Goal: Transaction & Acquisition: Purchase product/service

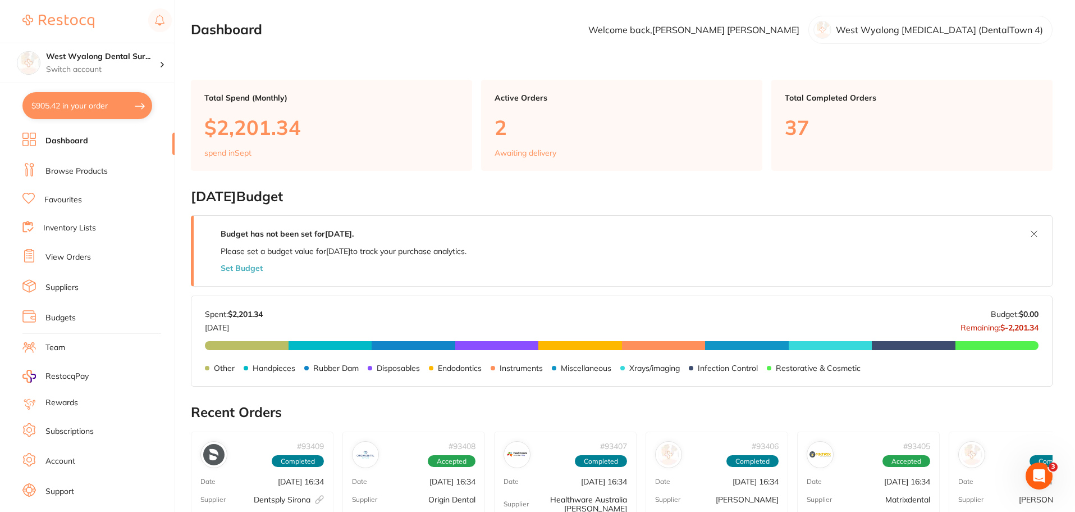
click at [71, 199] on link "Favourites" at bounding box center [63, 199] width 38 height 11
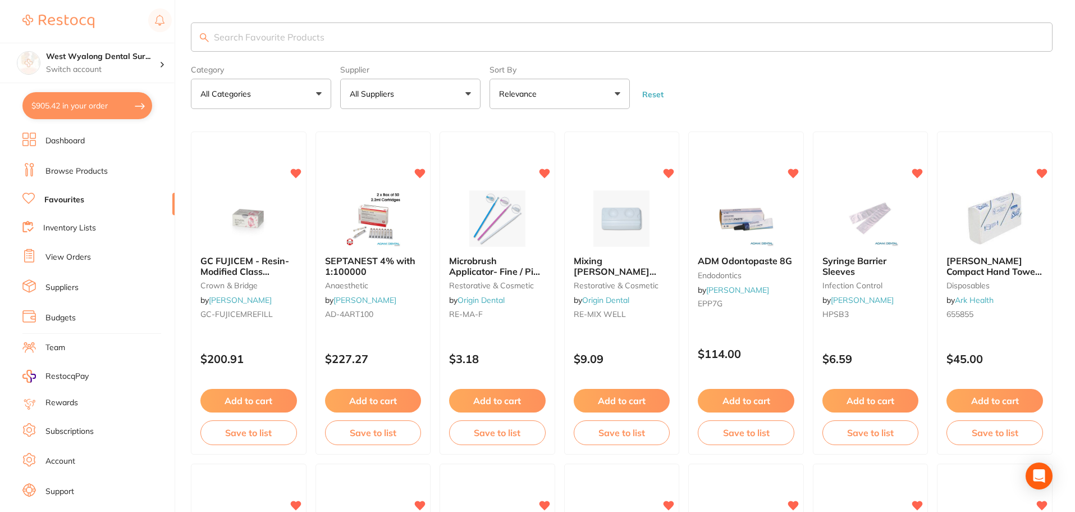
click at [303, 35] on input "search" at bounding box center [622, 36] width 862 height 29
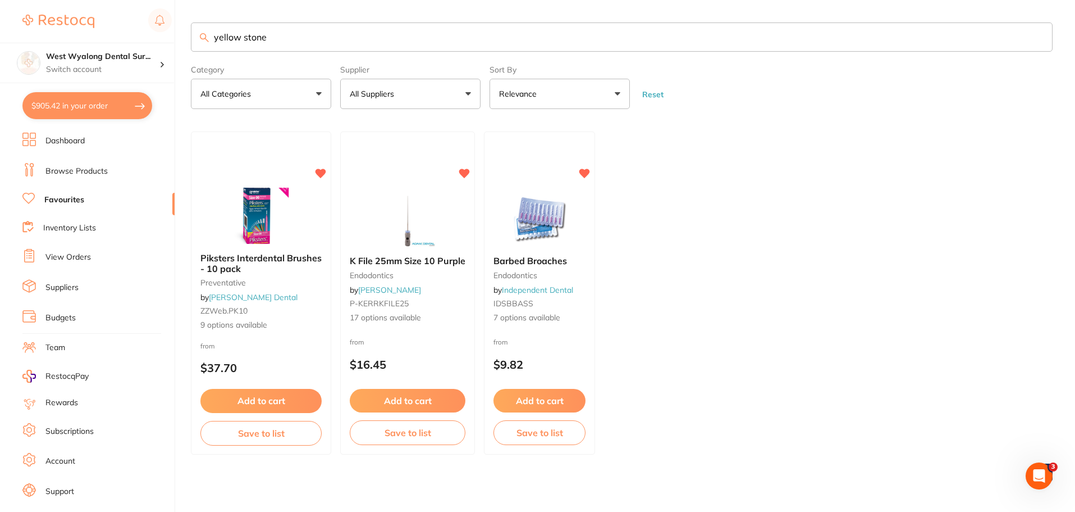
type input "yellow stone"
click at [94, 173] on link "Browse Products" at bounding box center [76, 171] width 62 height 11
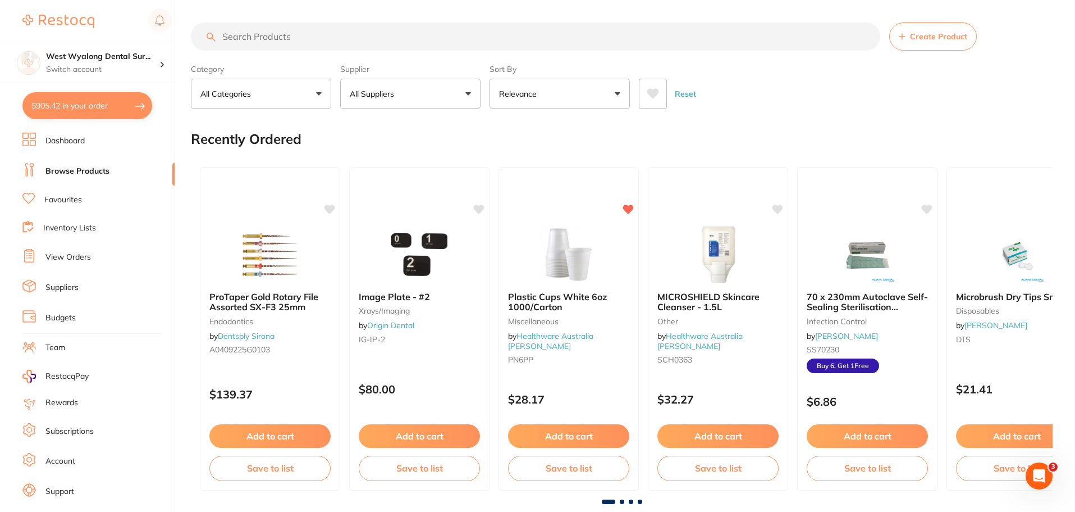
click at [239, 40] on input "search" at bounding box center [536, 36] width 690 height 28
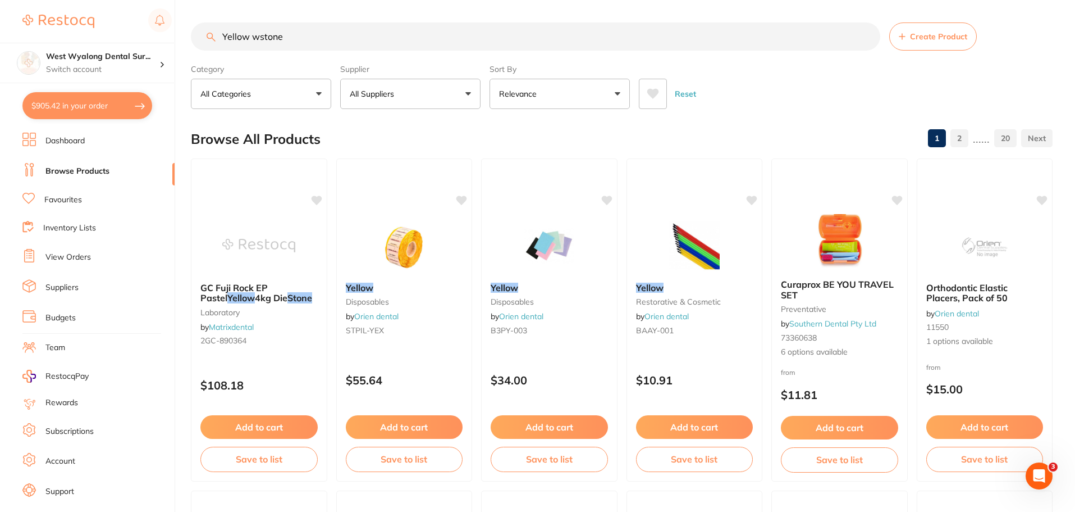
scroll to position [1, 0]
click at [234, 286] on span "GC Fuji Rock EP Pastel" at bounding box center [233, 292] width 67 height 21
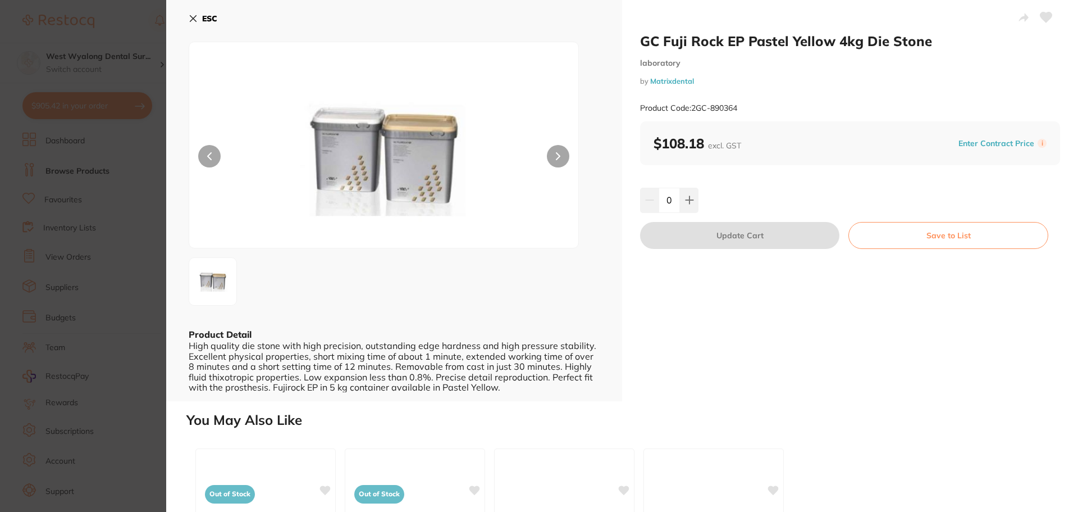
click at [194, 18] on icon at bounding box center [193, 19] width 6 height 6
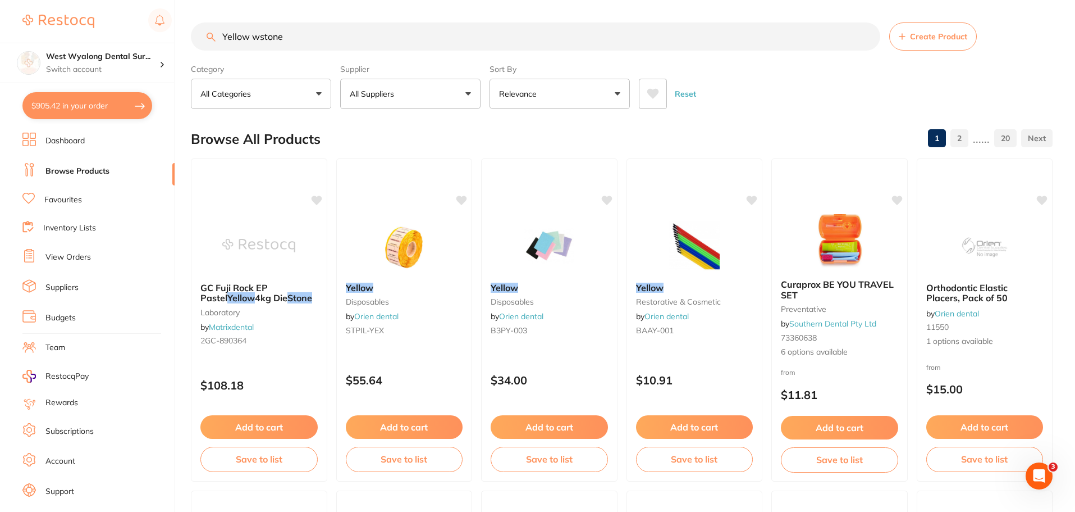
drag, startPoint x: 298, startPoint y: 45, endPoint x: 192, endPoint y: 23, distance: 108.5
click at [192, 23] on div "Yellow wstone Create Product" at bounding box center [622, 36] width 862 height 28
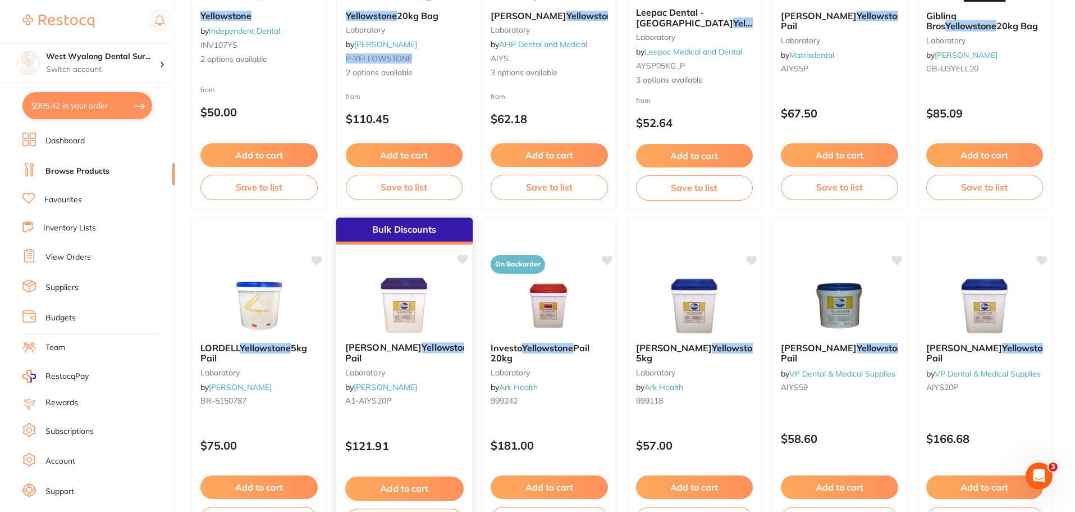
scroll to position [281, 0]
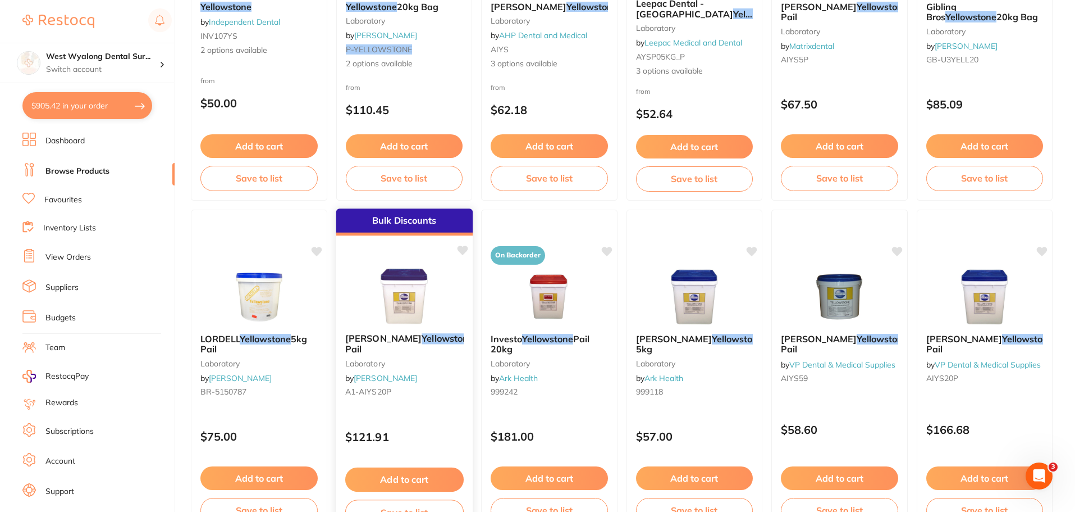
type input "yellowstone"
click at [463, 252] on icon at bounding box center [462, 250] width 11 height 10
click at [384, 474] on button "Add to cart" at bounding box center [404, 479] width 118 height 24
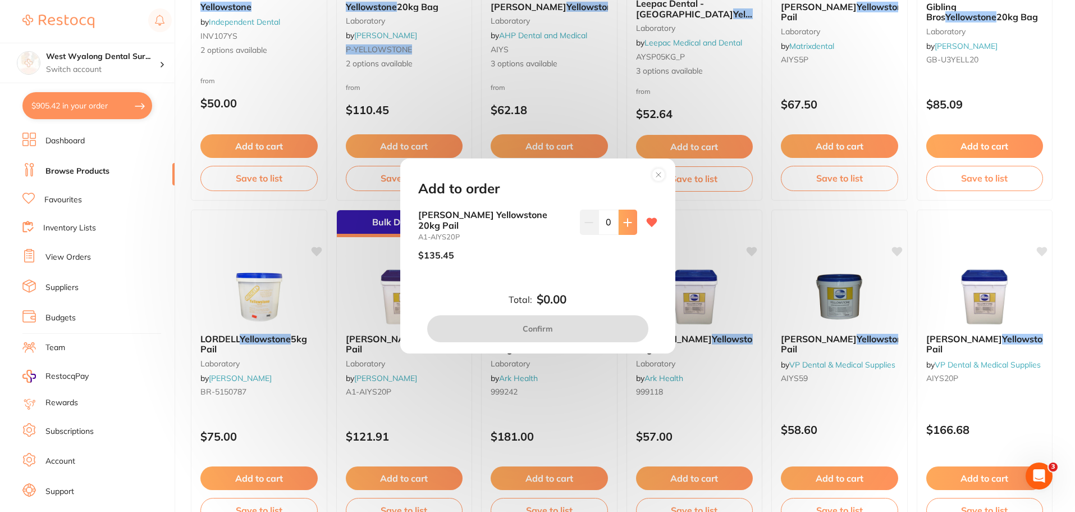
scroll to position [0, 0]
click at [630, 219] on button at bounding box center [628, 221] width 19 height 25
type input "1"
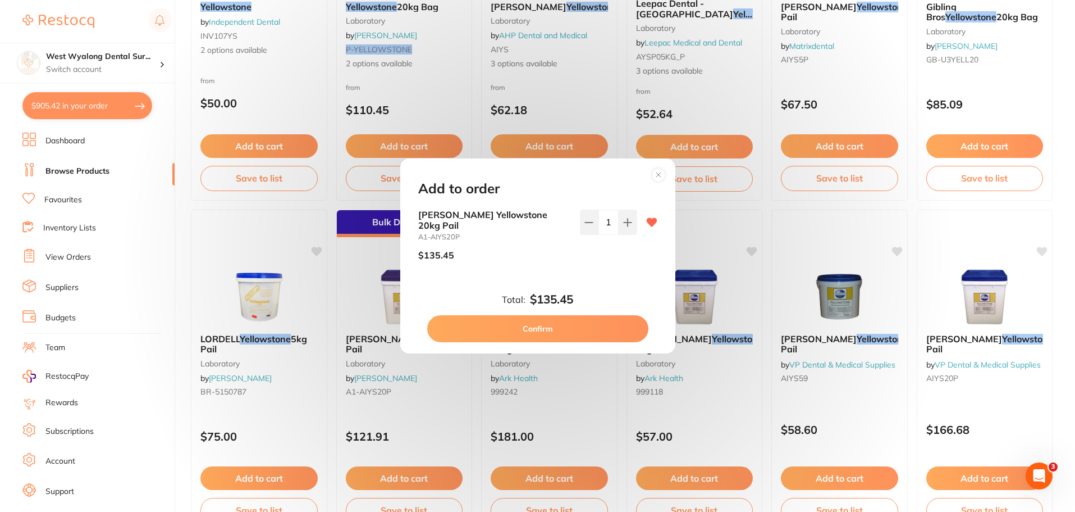
click at [526, 330] on button "Confirm" at bounding box center [537, 328] width 221 height 27
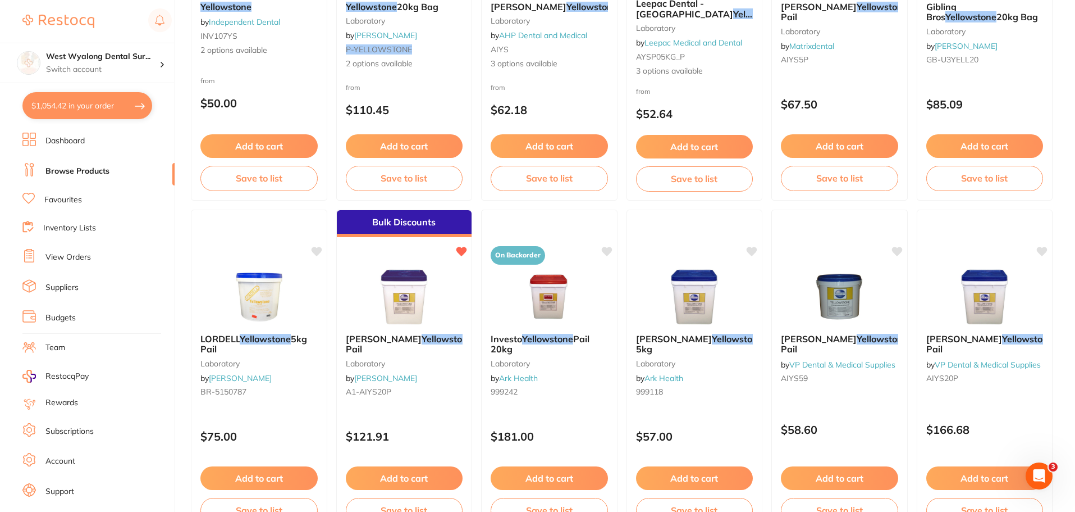
click at [79, 113] on button "$1,054.42 in your order" at bounding box center [87, 105] width 130 height 27
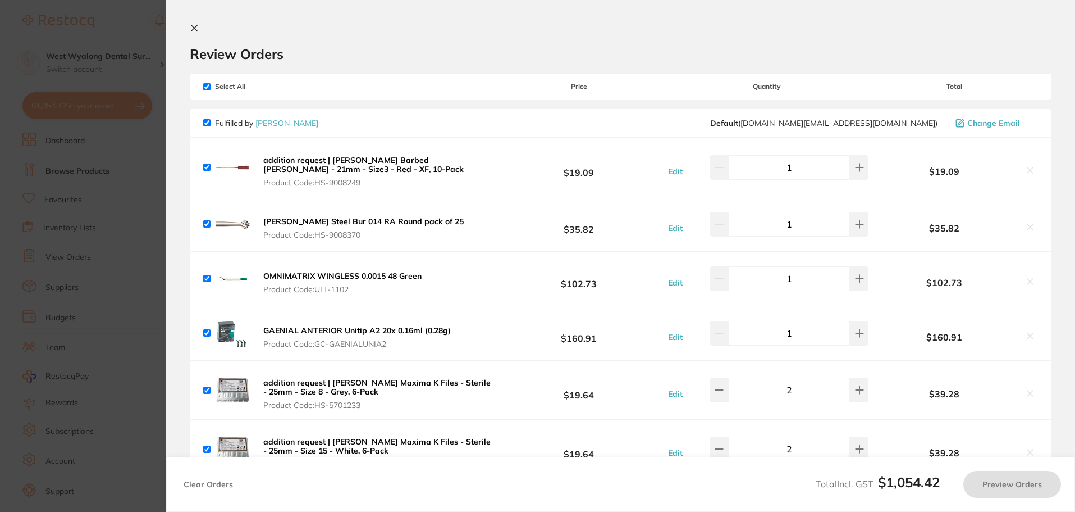
checkbox input "true"
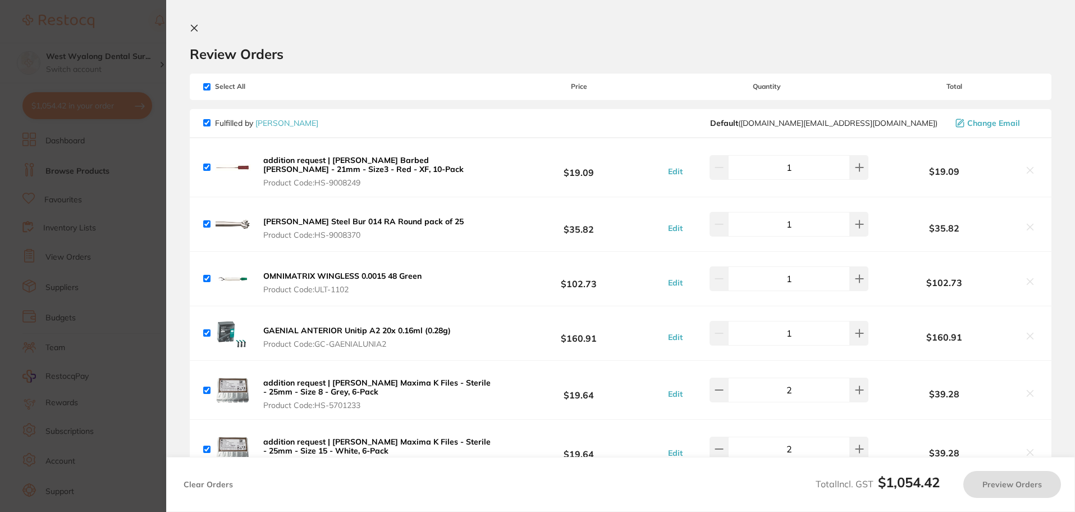
checkbox input "true"
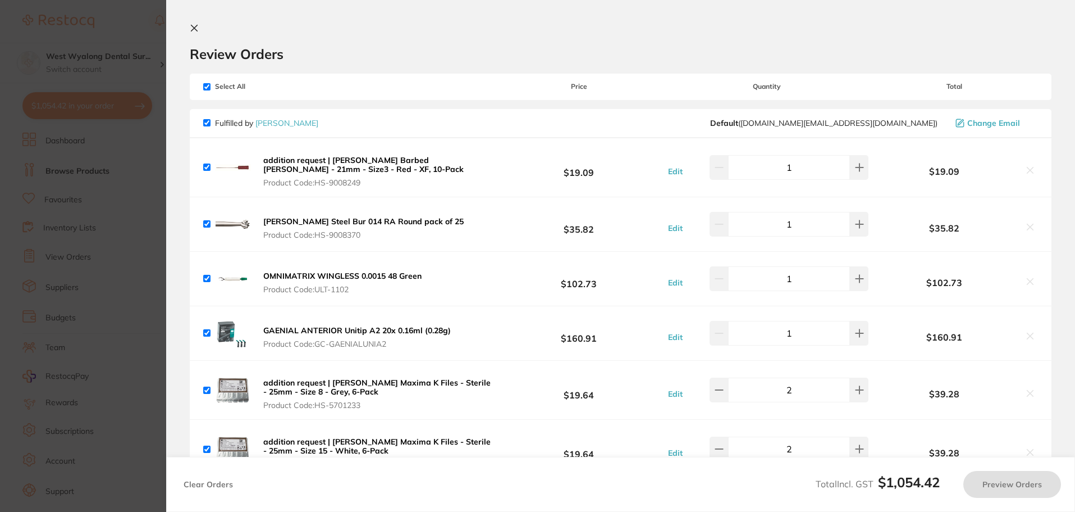
checkbox input "true"
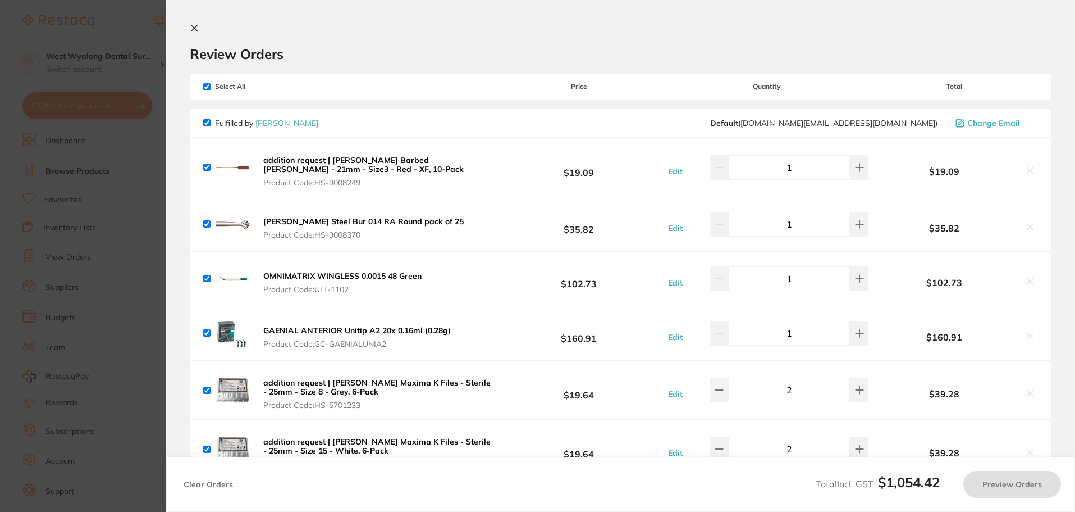
checkbox input "true"
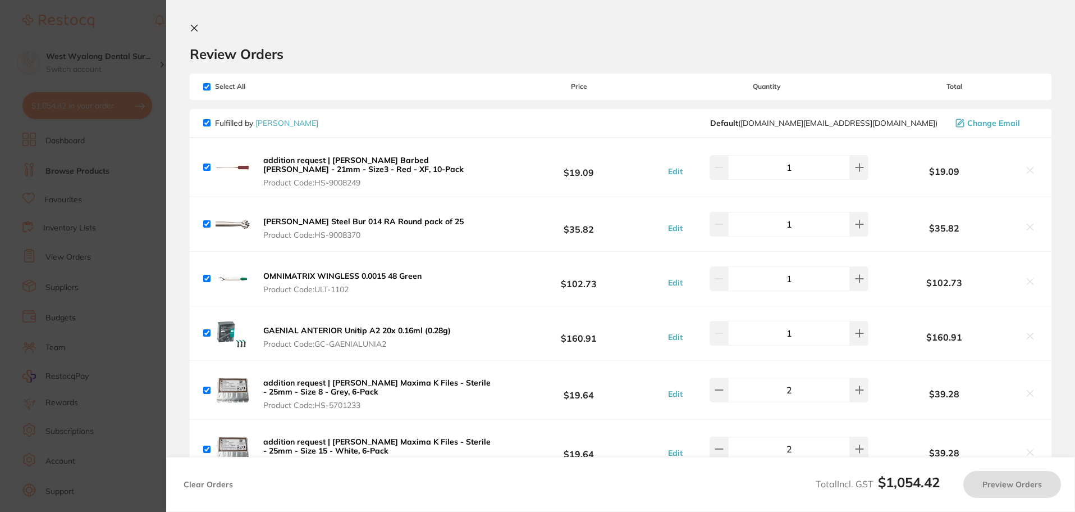
checkbox input "true"
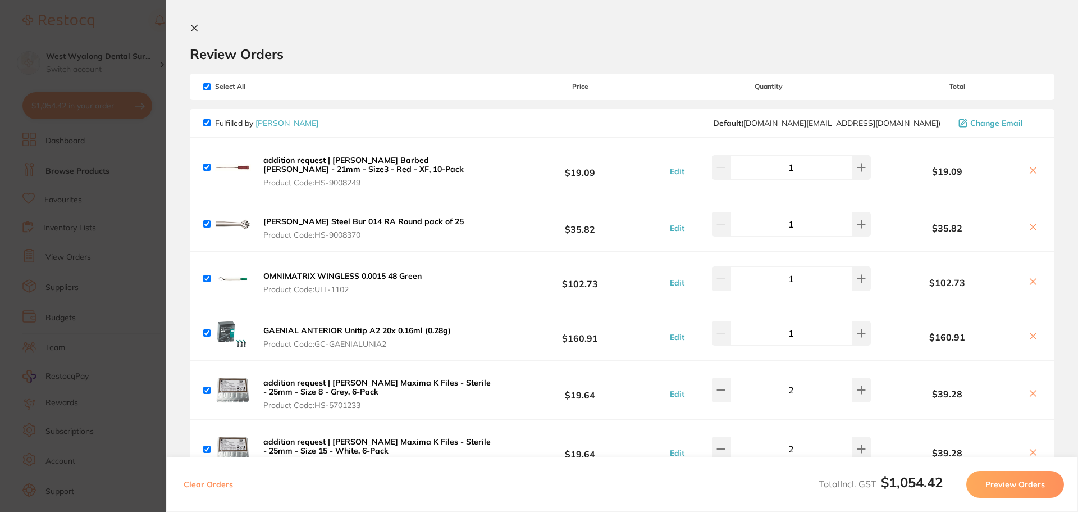
click at [196, 28] on icon at bounding box center [194, 28] width 9 height 9
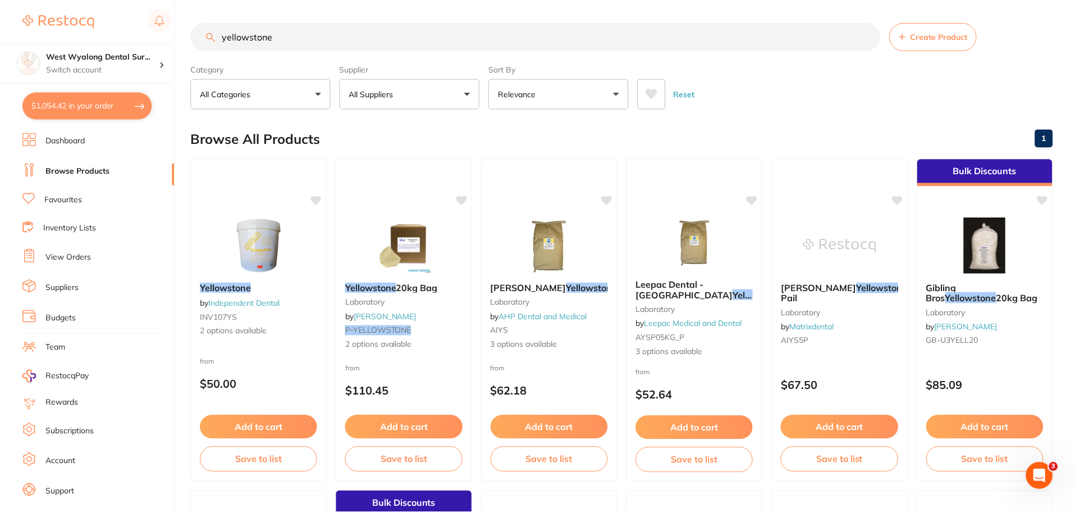
scroll to position [281, 0]
